Goal: Information Seeking & Learning: Find specific fact

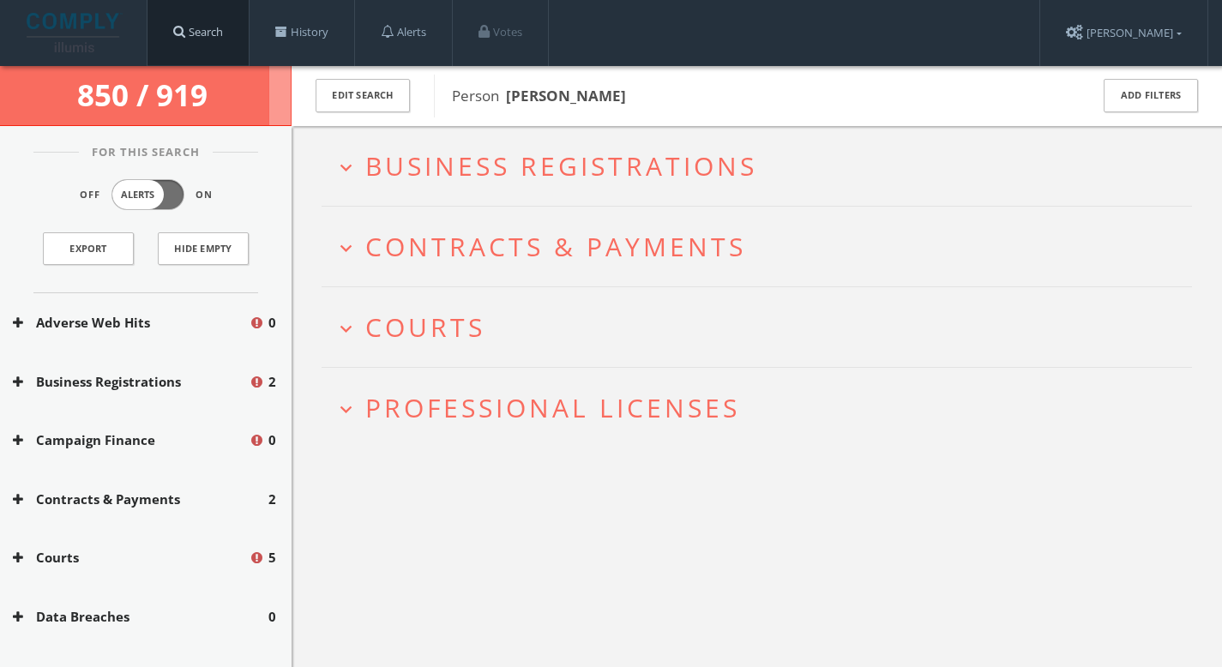
click at [208, 33] on link "Search" at bounding box center [198, 32] width 101 height 65
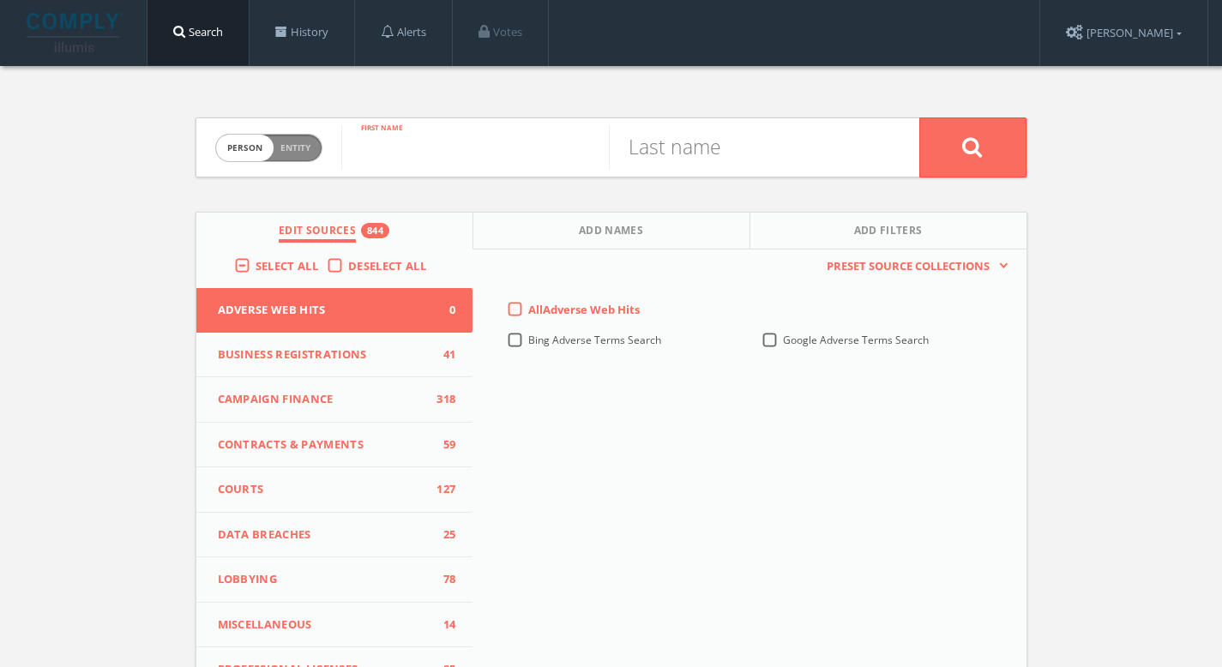
click at [564, 149] on input "text" at bounding box center [475, 147] width 268 height 45
type input "[PERSON_NAME]"
click at [949, 144] on button at bounding box center [972, 148] width 107 height 60
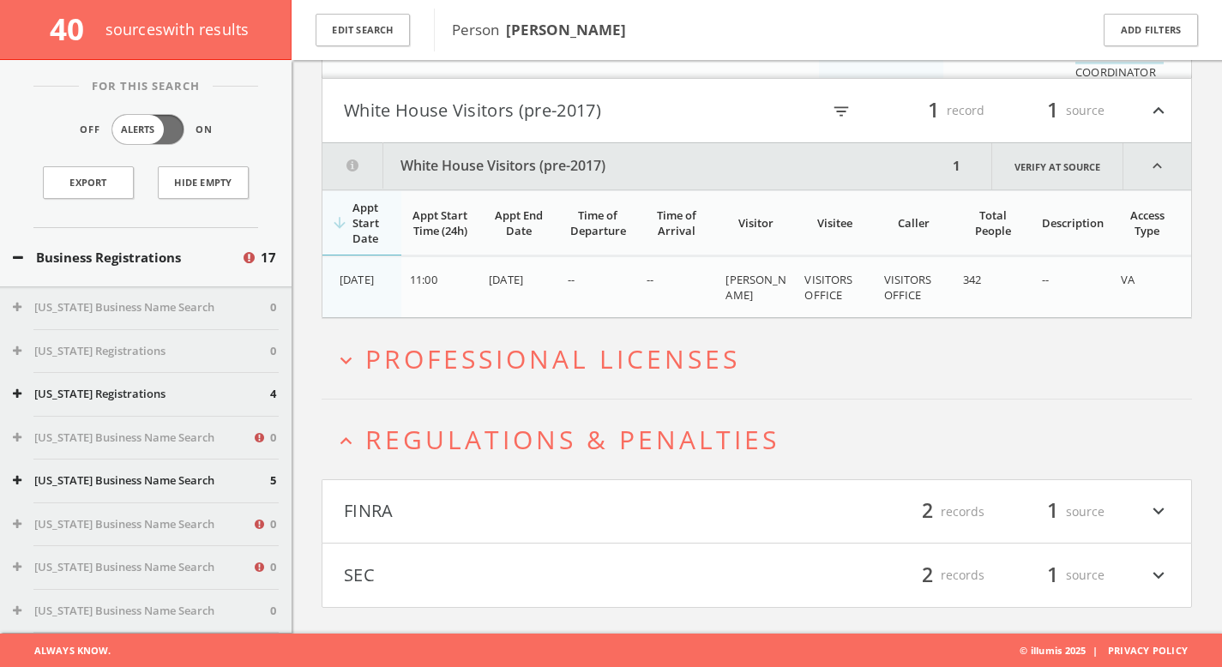
scroll to position [407, 0]
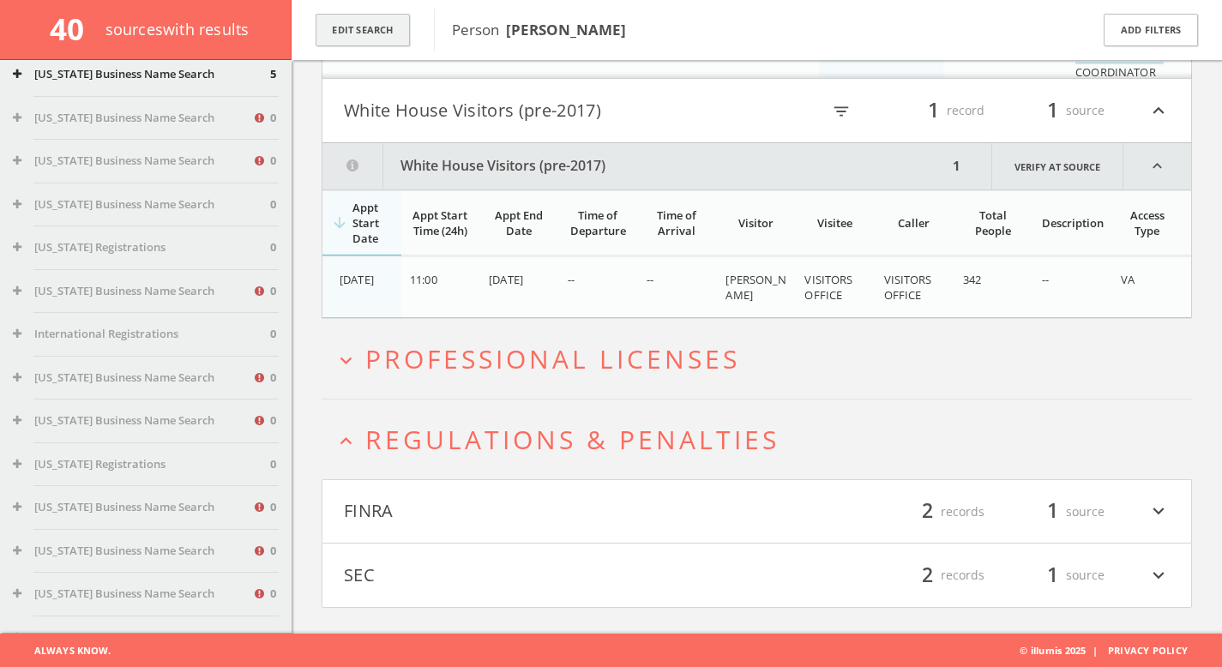
click at [346, 26] on button "Edit Search" at bounding box center [363, 30] width 94 height 33
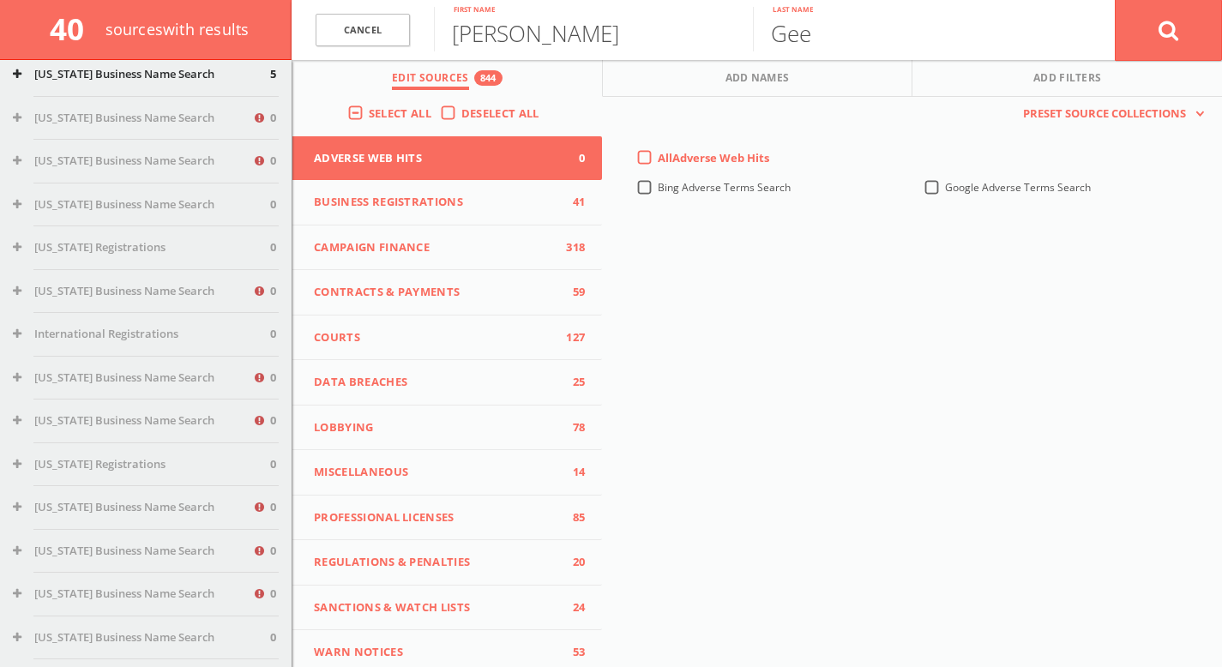
scroll to position [2233, 0]
